Goal: Find specific page/section: Find specific page/section

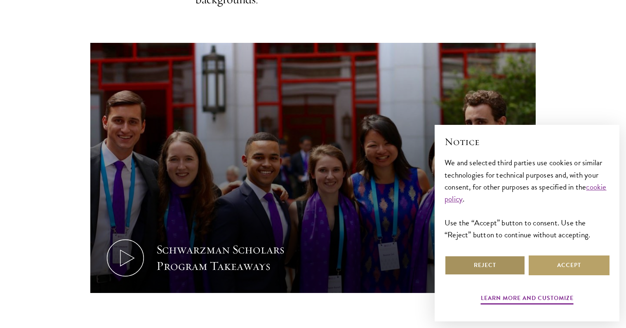
click at [496, 261] on button "Reject" at bounding box center [484, 266] width 81 height 20
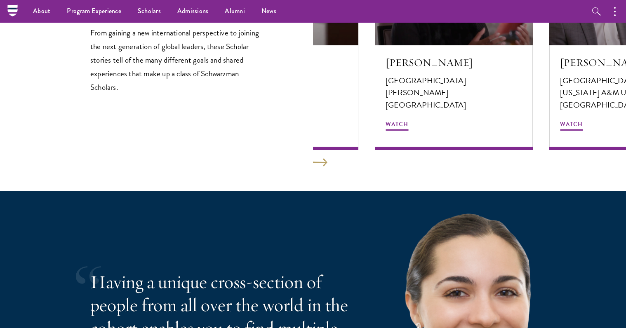
scroll to position [1370, 0]
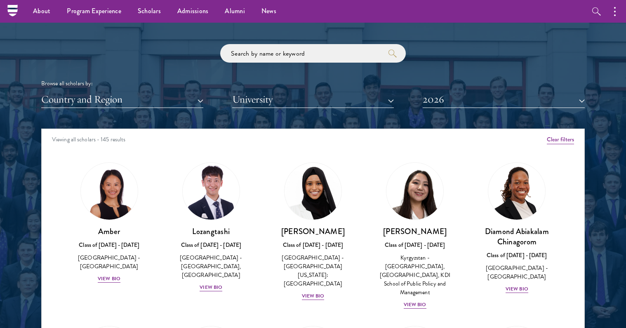
scroll to position [965, 0]
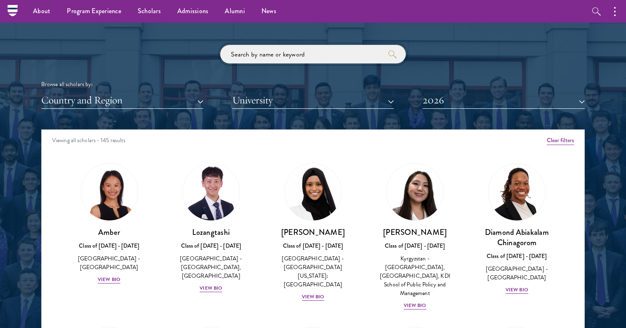
click at [258, 53] on input "search" at bounding box center [313, 54] width 186 height 19
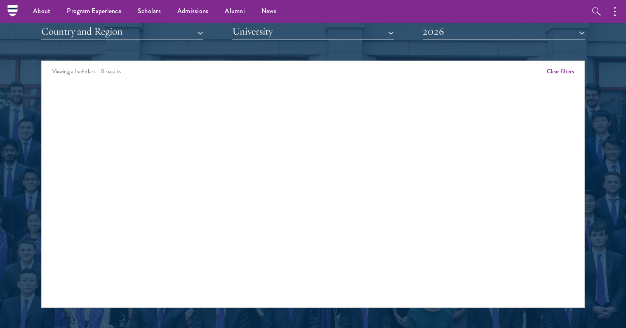
scroll to position [1015, 0]
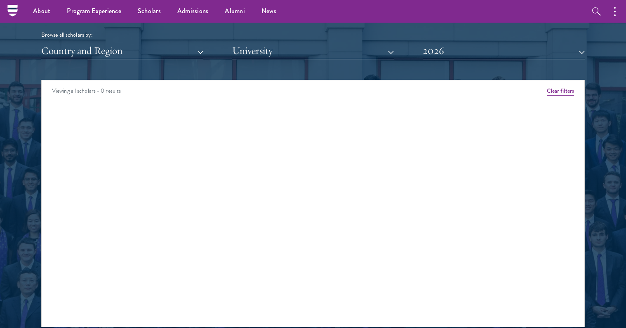
type input "s"
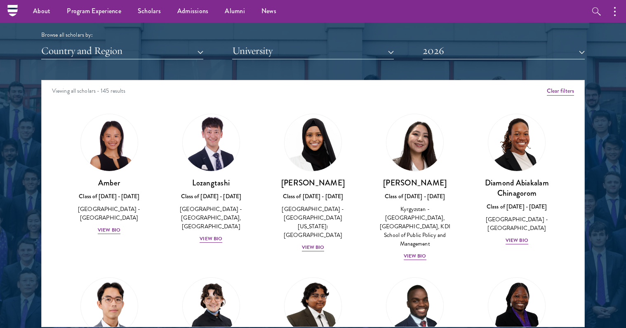
scroll to position [980, 0]
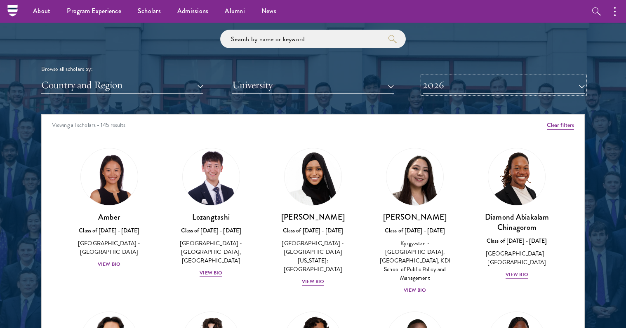
click at [442, 82] on button "2026" at bounding box center [504, 85] width 162 height 17
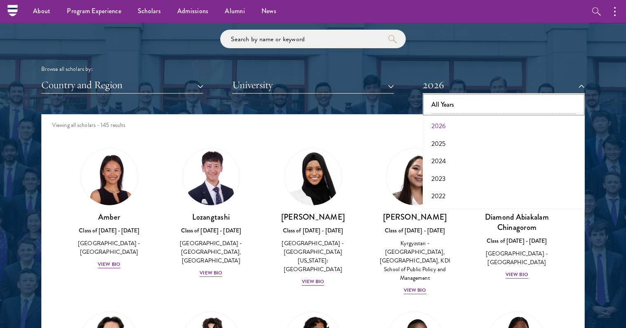
click at [446, 104] on button "All Years" at bounding box center [503, 104] width 157 height 17
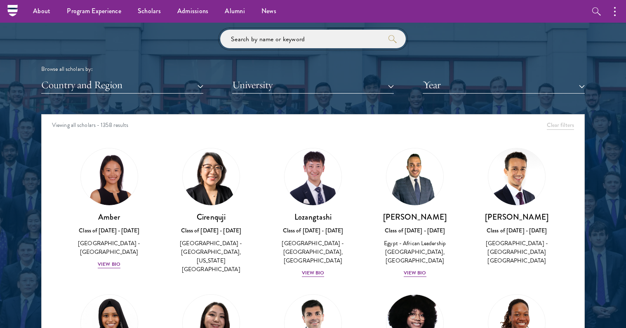
click at [295, 33] on input "search" at bounding box center [313, 39] width 186 height 19
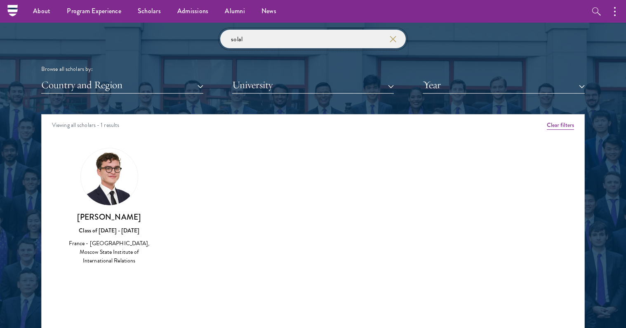
type input "solal"
click at [111, 186] on img at bounding box center [109, 176] width 57 height 57
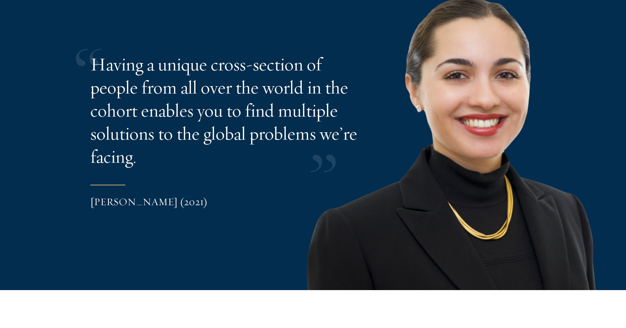
scroll to position [1842, 0]
